Goal: Information Seeking & Learning: Learn about a topic

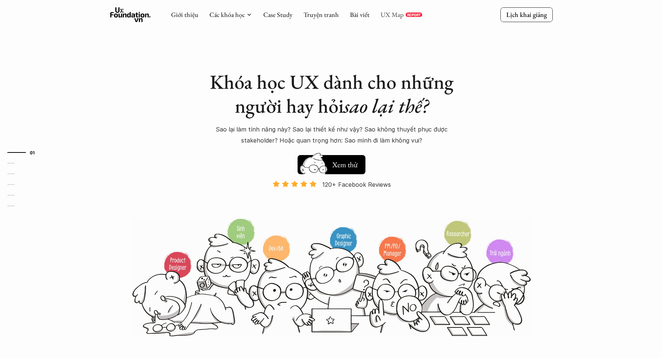
click at [396, 17] on link "UX Map" at bounding box center [391, 14] width 23 height 8
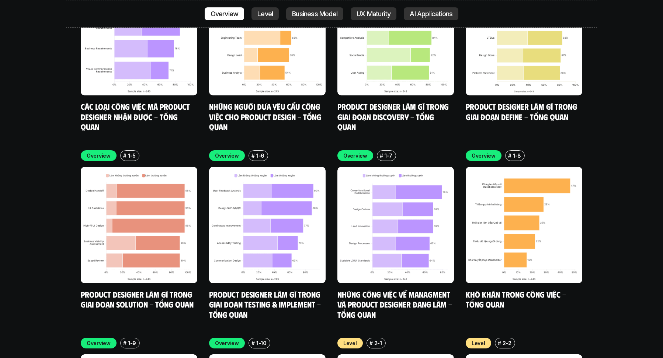
scroll to position [2812, 0]
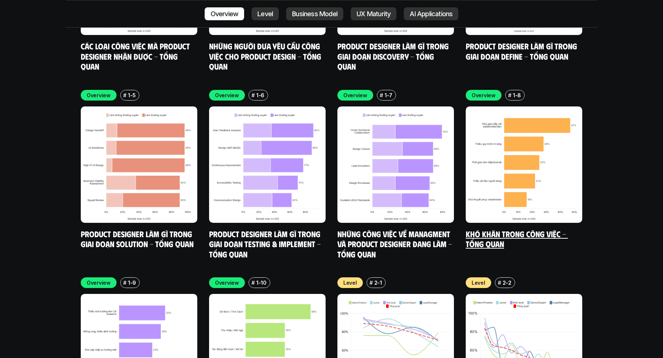
click at [515, 229] on link "Khó khăn trong công việc - Tổng quan" at bounding box center [517, 239] width 102 height 20
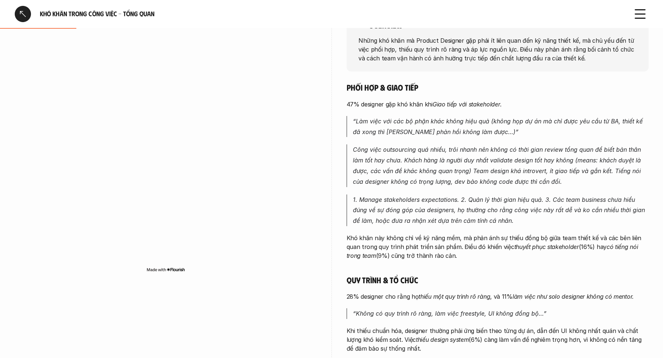
scroll to position [110, 0]
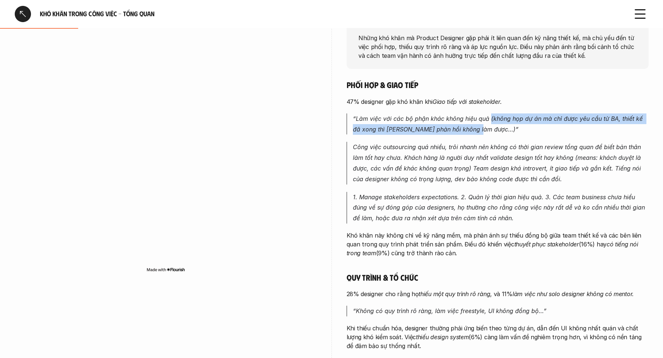
drag, startPoint x: 489, startPoint y: 117, endPoint x: 516, endPoint y: 125, distance: 27.5
click at [516, 125] on p "“Làm việc với các bộ phận khác không hiệu quả (không họp dự án mà chỉ được yêu …" at bounding box center [501, 124] width 296 height 21
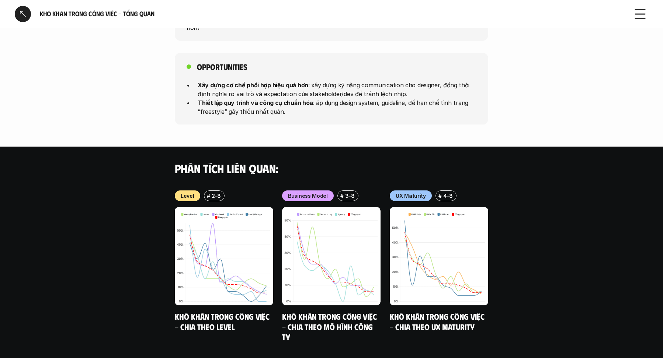
scroll to position [640, 0]
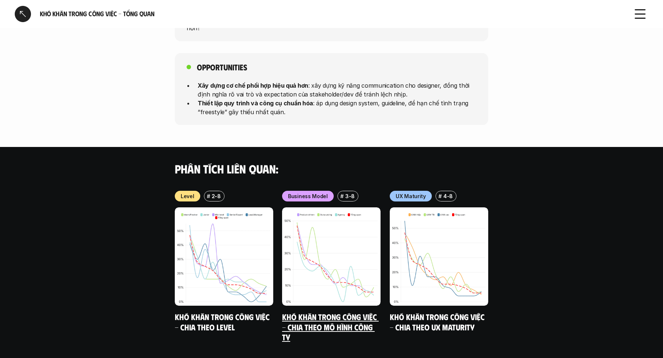
click at [325, 312] on h5 "Khó khăn trong công việc - Chia theo mô hình công ty" at bounding box center [331, 327] width 98 height 31
click at [326, 312] on link "Khó khăn trong công việc - Chia theo mô hình công ty" at bounding box center [330, 327] width 97 height 30
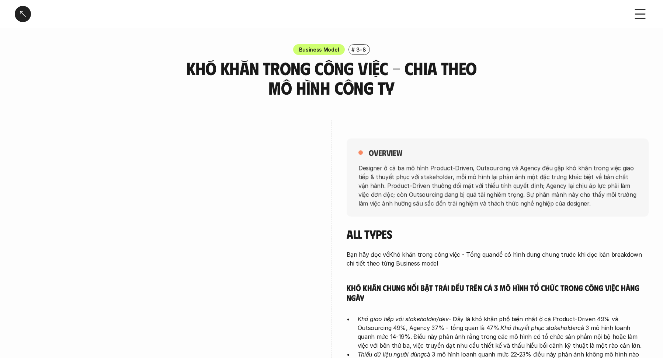
click at [327, 194] on div "overview Designer ở cả ba mô hình Product-Driven, Outsourcing và Agency đều gặp…" at bounding box center [331, 255] width 633 height 270
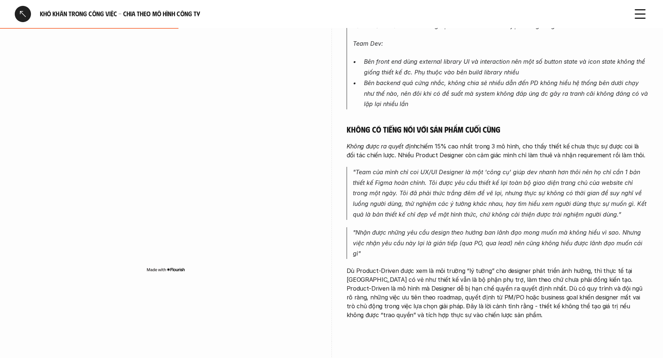
scroll to position [513, 0]
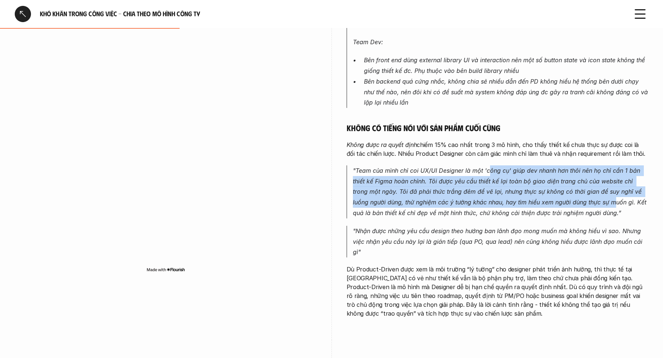
drag, startPoint x: 488, startPoint y: 165, endPoint x: 596, endPoint y: 199, distance: 112.7
click at [596, 199] on em ""Team của mình chỉ coi UX/UI Designer là một 'công cụ' giúp dev nhanh hơn thôi …" at bounding box center [500, 192] width 295 height 50
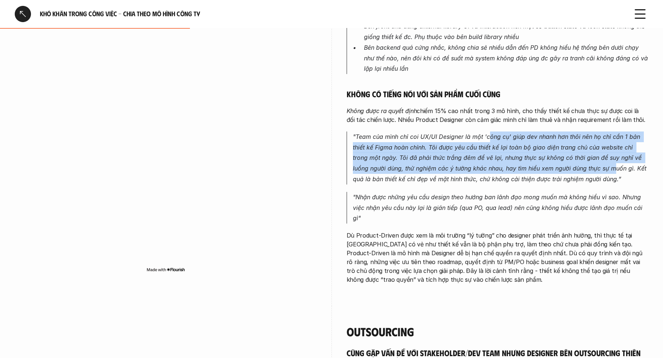
scroll to position [550, 0]
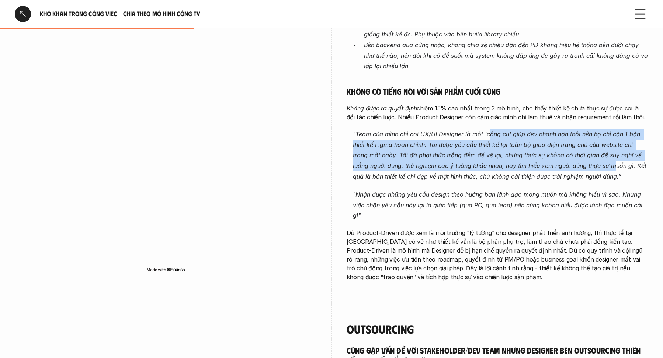
click at [490, 156] on p ""Team của mình chỉ coi UX/UI Designer là một 'công cụ' giúp dev nhanh hơn thôi …" at bounding box center [501, 155] width 296 height 53
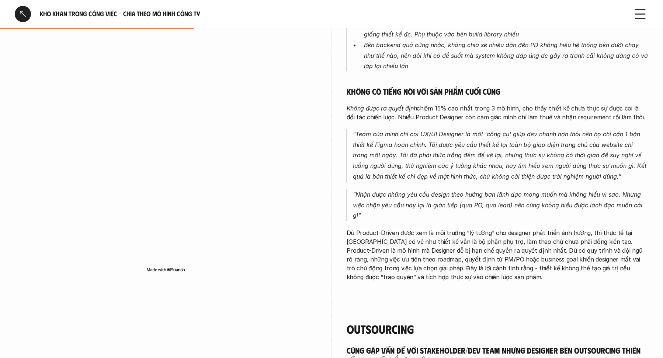
click at [488, 153] on em ""Team của mình chỉ coi UX/UI Designer là một 'công cụ' giúp dev nhanh hơn thôi …" at bounding box center [500, 155] width 295 height 50
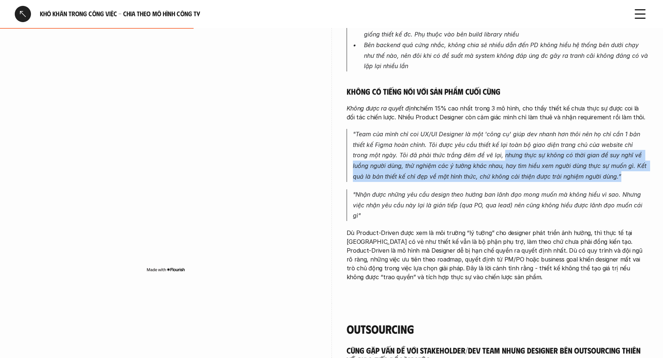
drag, startPoint x: 487, startPoint y: 153, endPoint x: 586, endPoint y: 175, distance: 102.0
click at [586, 175] on p ""Team của mình chỉ coi UX/UI Designer là một 'công cụ' giúp dev nhanh hơn thôi …" at bounding box center [501, 155] width 296 height 53
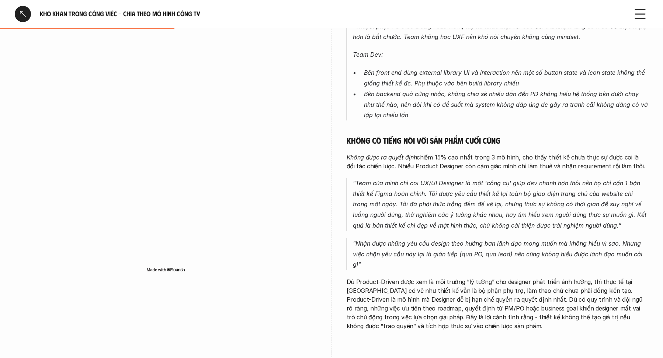
scroll to position [508, 0]
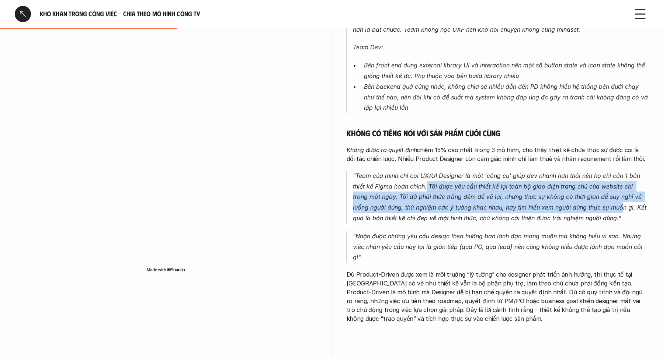
drag, startPoint x: 427, startPoint y: 181, endPoint x: 604, endPoint y: 205, distance: 178.5
click at [604, 205] on em ""Team của mình chỉ coi UX/UI Designer là một 'công cụ' giúp dev nhanh hơn thôi …" at bounding box center [500, 197] width 295 height 50
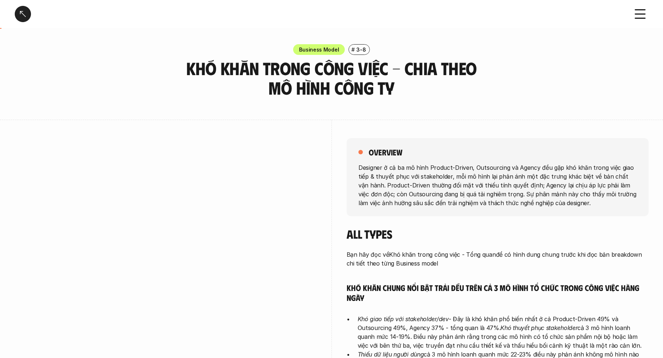
scroll to position [0, 0]
click at [426, 175] on p "Designer ở cả ba mô hình Product-Driven, Outsourcing và Agency đều gặp khó khăn…" at bounding box center [497, 185] width 278 height 44
copy p "stakeholder"
